Goal: Transaction & Acquisition: Purchase product/service

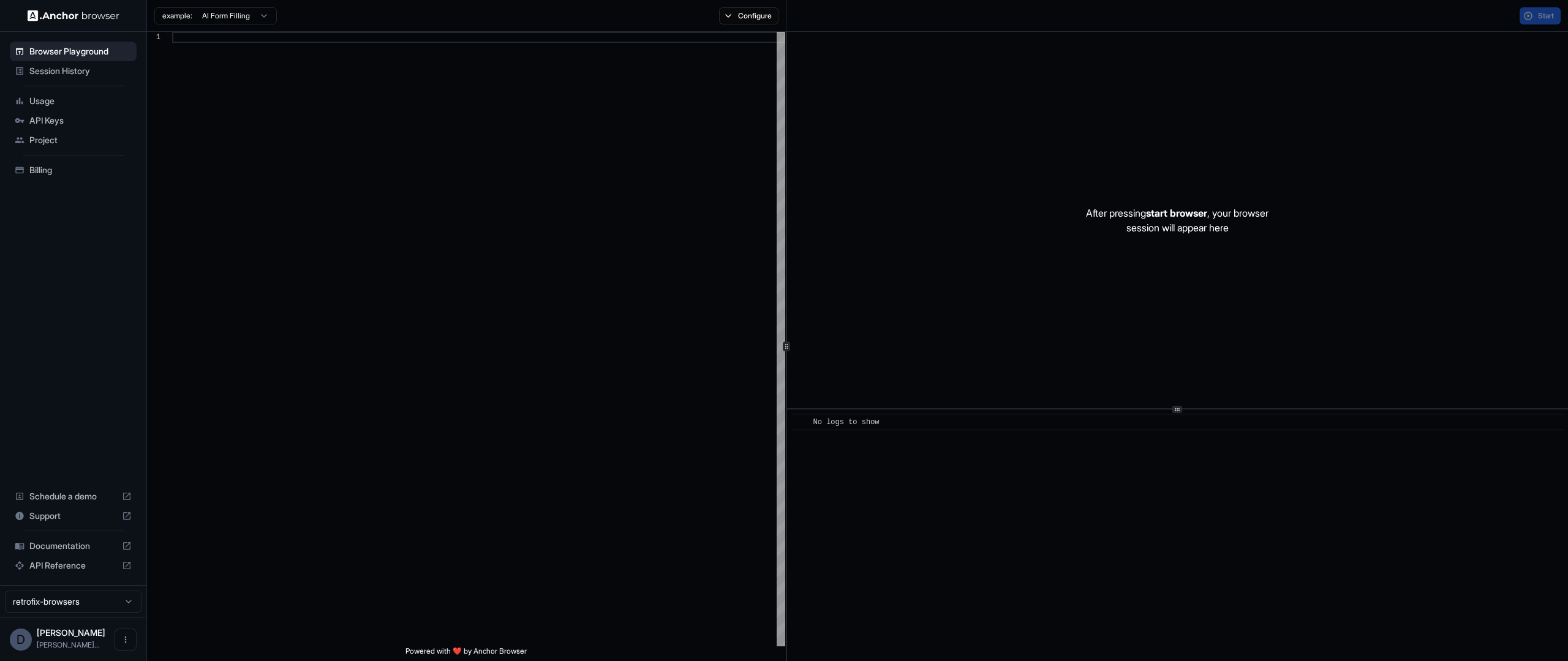
scroll to position [88, 0]
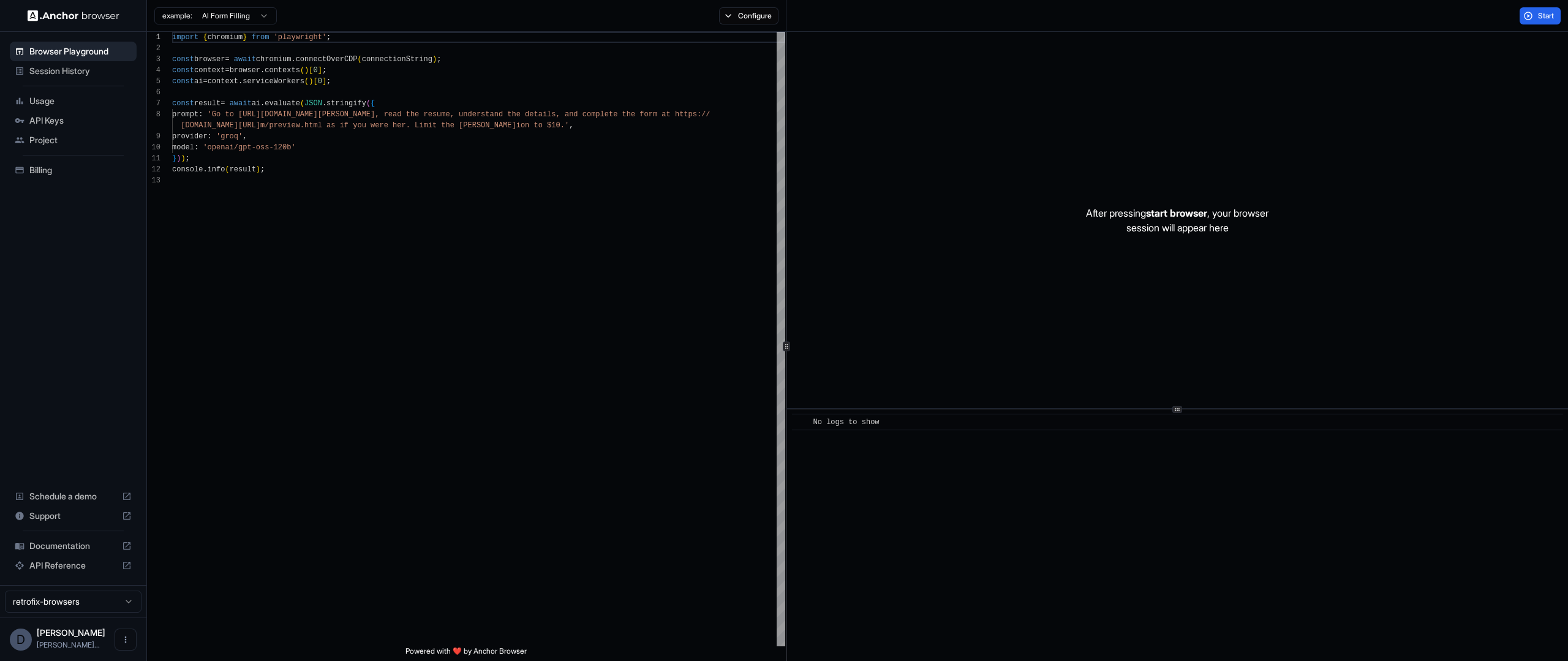
click at [64, 177] on div "Billing" at bounding box center [73, 169] width 127 height 19
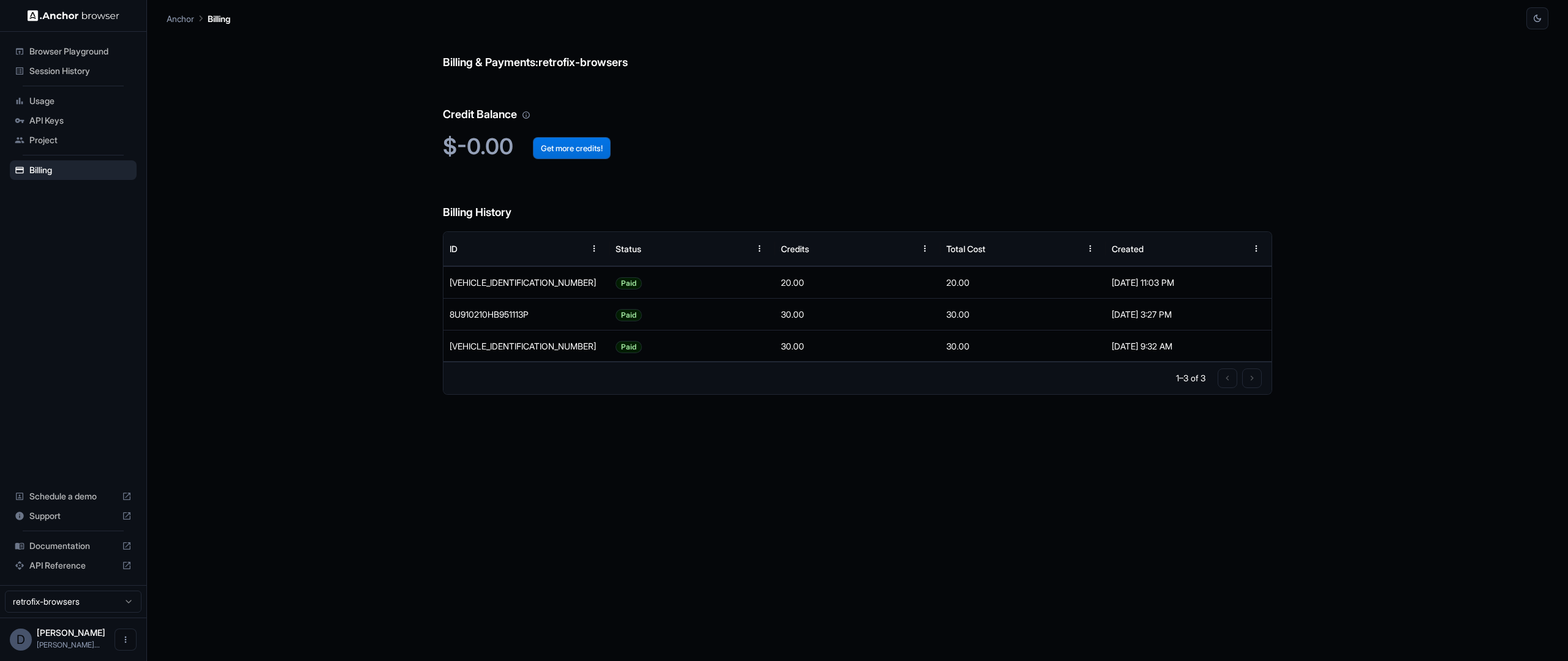
click at [564, 148] on button "Get more credits!" at bounding box center [572, 148] width 78 height 22
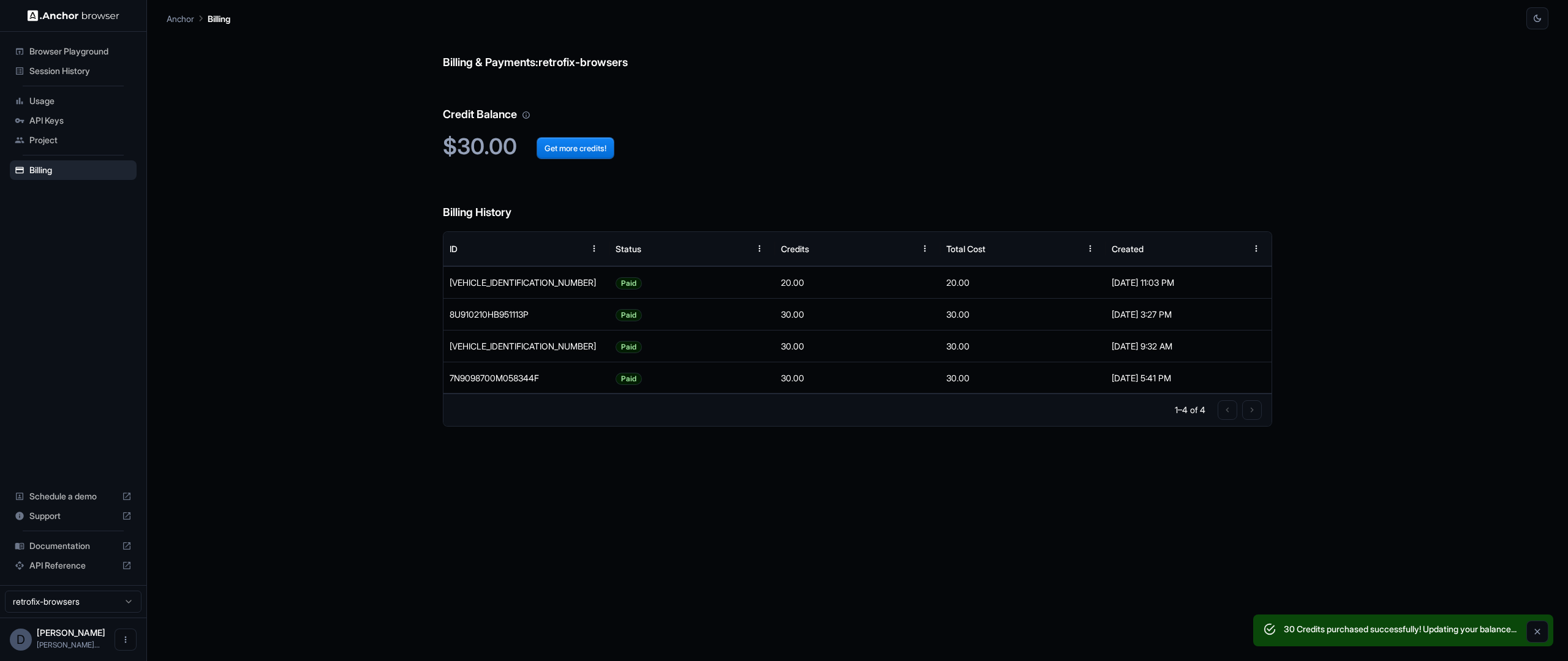
click at [383, 447] on div "Billing & Payments: retrofix-browsers Credit Balance $30.00 Get more credits! B…" at bounding box center [858, 345] width 1382 height 631
